Goal: Check status: Check status

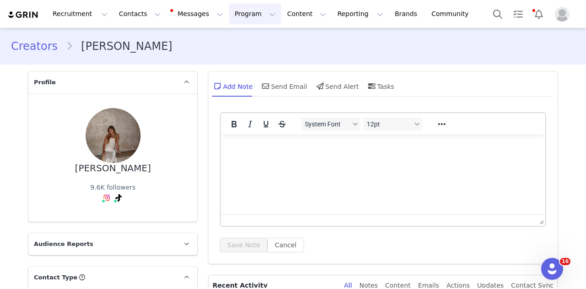
scroll to position [2879, 0]
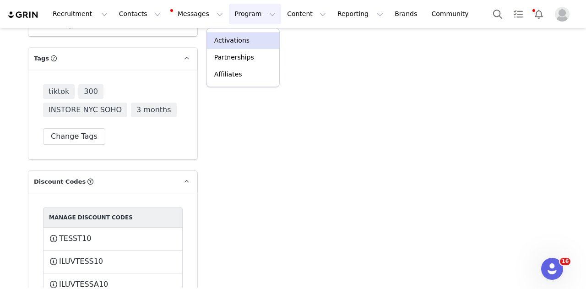
click at [233, 38] on p "Activations" at bounding box center [231, 41] width 35 height 10
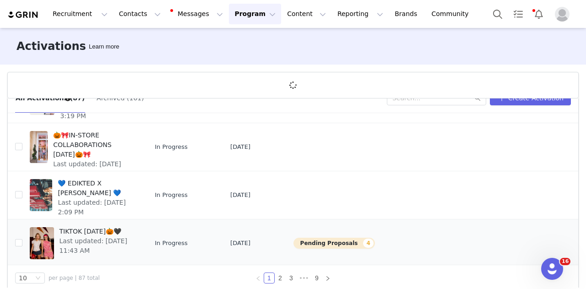
scroll to position [33, 0]
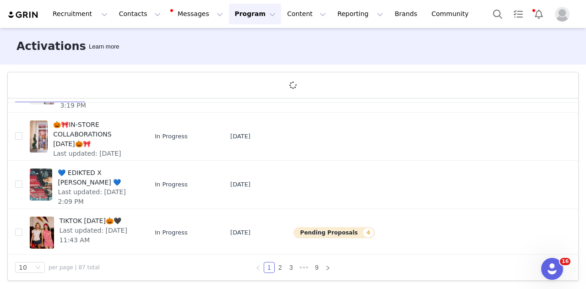
click at [282, 273] on div "10 per page | 87 total 1 2 3 ••• 9" at bounding box center [293, 268] width 571 height 26
click at [286, 271] on link "3" at bounding box center [291, 267] width 10 height 10
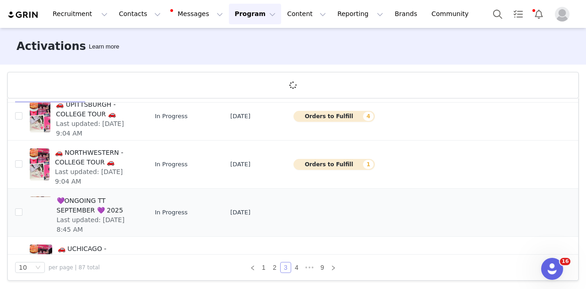
scroll to position [46, 0]
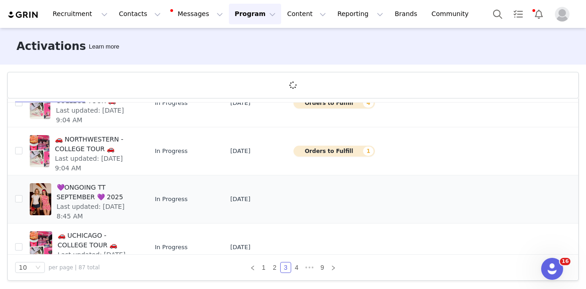
click at [108, 188] on span "💜ONGOING TT SEPTEMBER 💜 2025" at bounding box center [96, 192] width 78 height 19
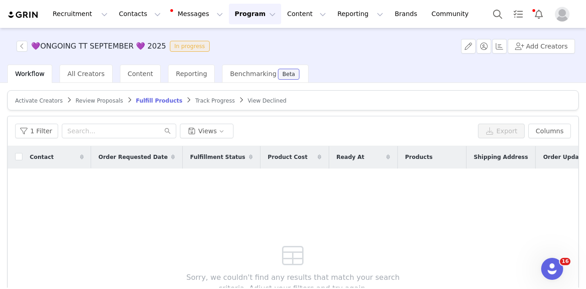
click at [203, 103] on span "Track Progress" at bounding box center [214, 101] width 39 height 6
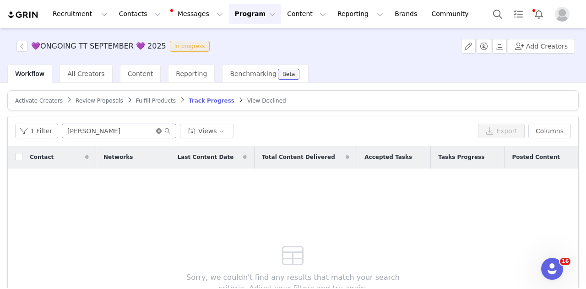
click at [156, 128] on icon "icon: close-circle" at bounding box center [158, 130] width 5 height 5
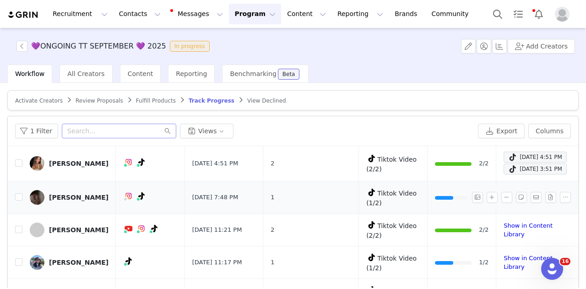
scroll to position [141, 0]
